Goal: Check status: Check status

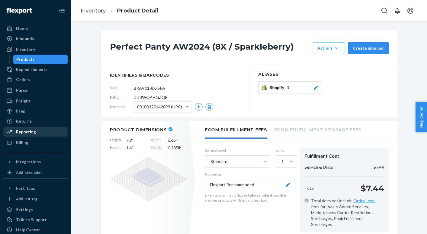
click at [28, 131] on div "Reporting" at bounding box center [26, 132] width 20 height 6
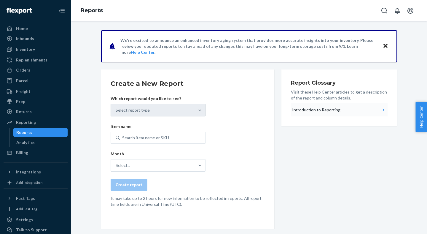
click at [321, 111] on div "Introduction to Reporting" at bounding box center [316, 110] width 48 height 6
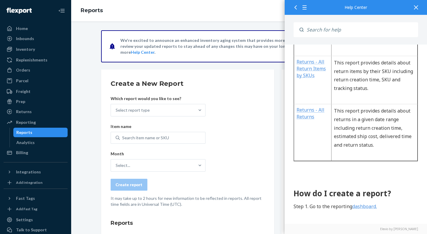
scroll to position [206, 0]
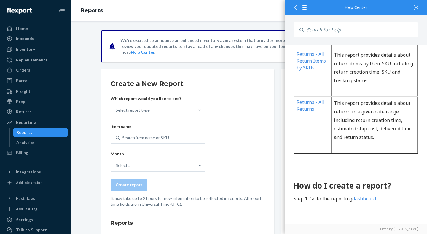
click at [418, 5] on div at bounding box center [416, 7] width 13 height 15
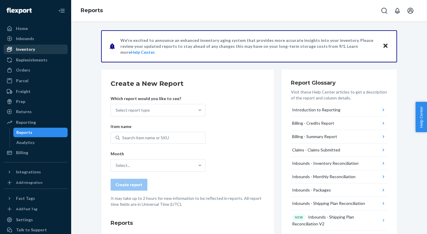
click at [28, 48] on div "Inventory" at bounding box center [25, 49] width 19 height 6
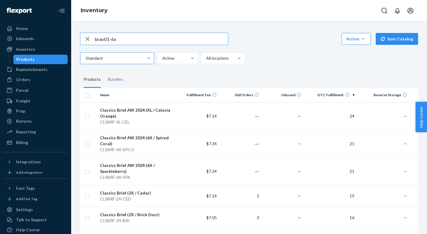
type input "brav01-6x"
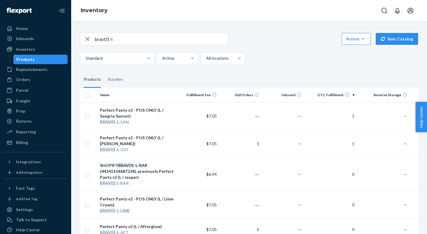
click at [119, 38] on input "brav01-l" at bounding box center [162, 39] width 134 height 12
type input "brav01-xl"
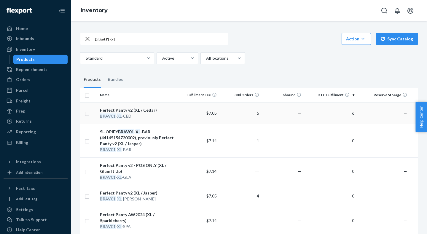
click at [169, 117] on div "BRAV01 - XL -CED" at bounding box center [137, 116] width 74 height 6
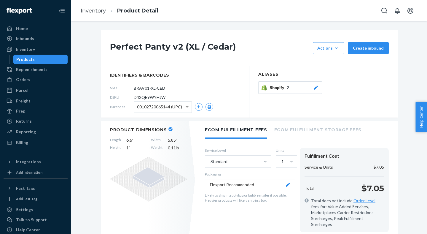
click at [299, 88] on div "Shopify 2" at bounding box center [294, 88] width 49 height 6
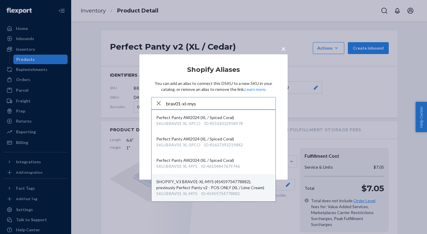
type input "brav01-xl-mys"
click at [250, 184] on div "SHOPIFY_V3 BRAV01-XL-MYS (45459754778882), previously Perfect Panty v2 - POS ON…" at bounding box center [213, 185] width 115 height 12
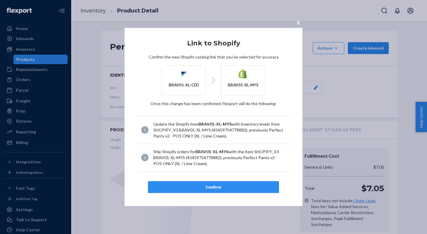
click at [250, 184] on div "Confirm" at bounding box center [213, 187] width 121 height 6
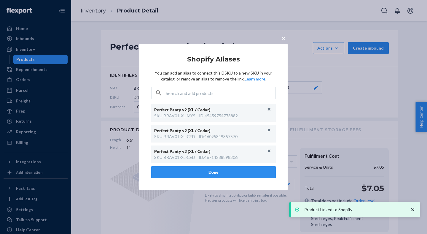
click at [250, 173] on button "Done" at bounding box center [213, 172] width 125 height 12
